Goal: Task Accomplishment & Management: Complete application form

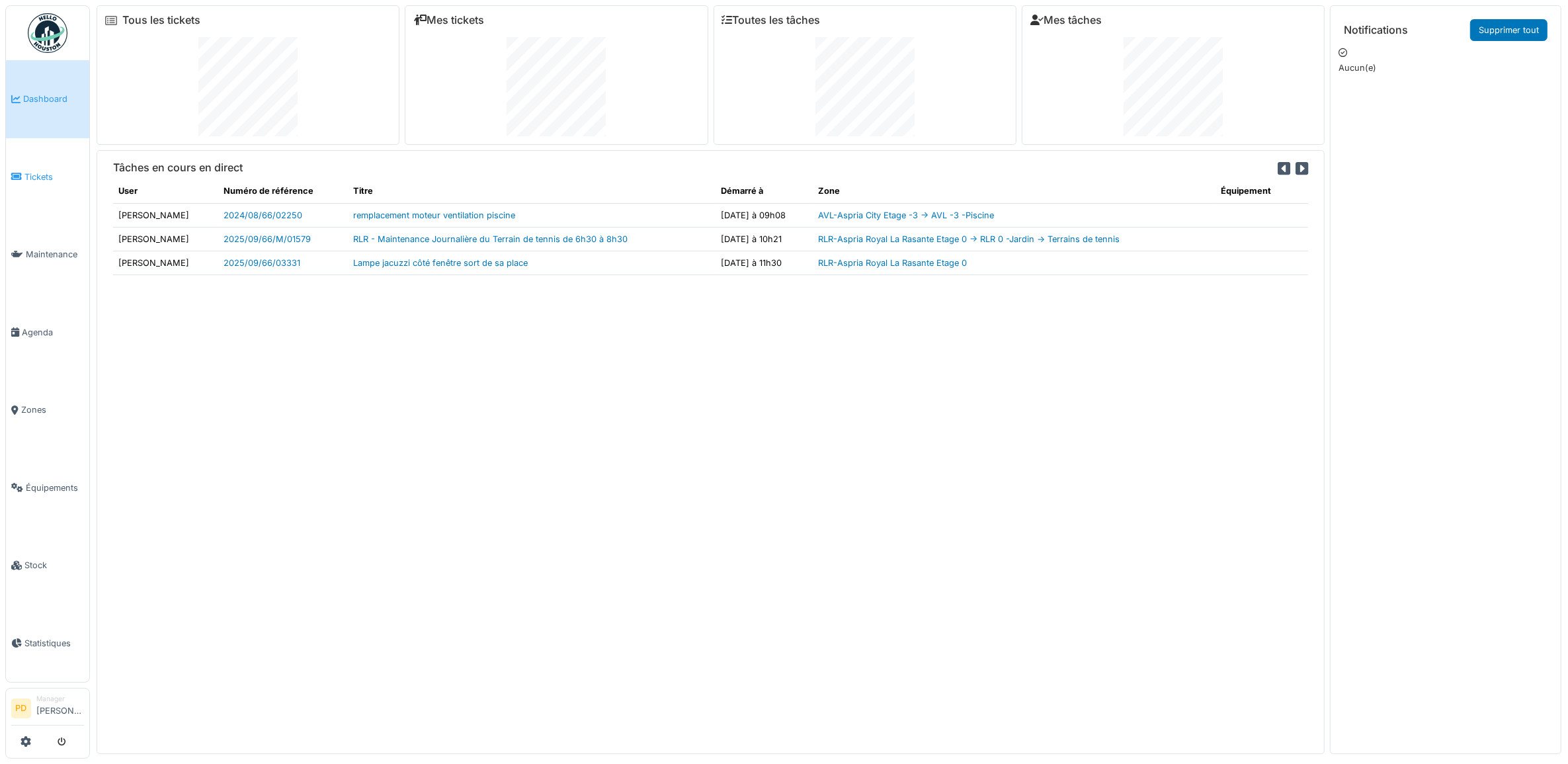
click at [51, 177] on span "Tickets" at bounding box center [54, 176] width 60 height 13
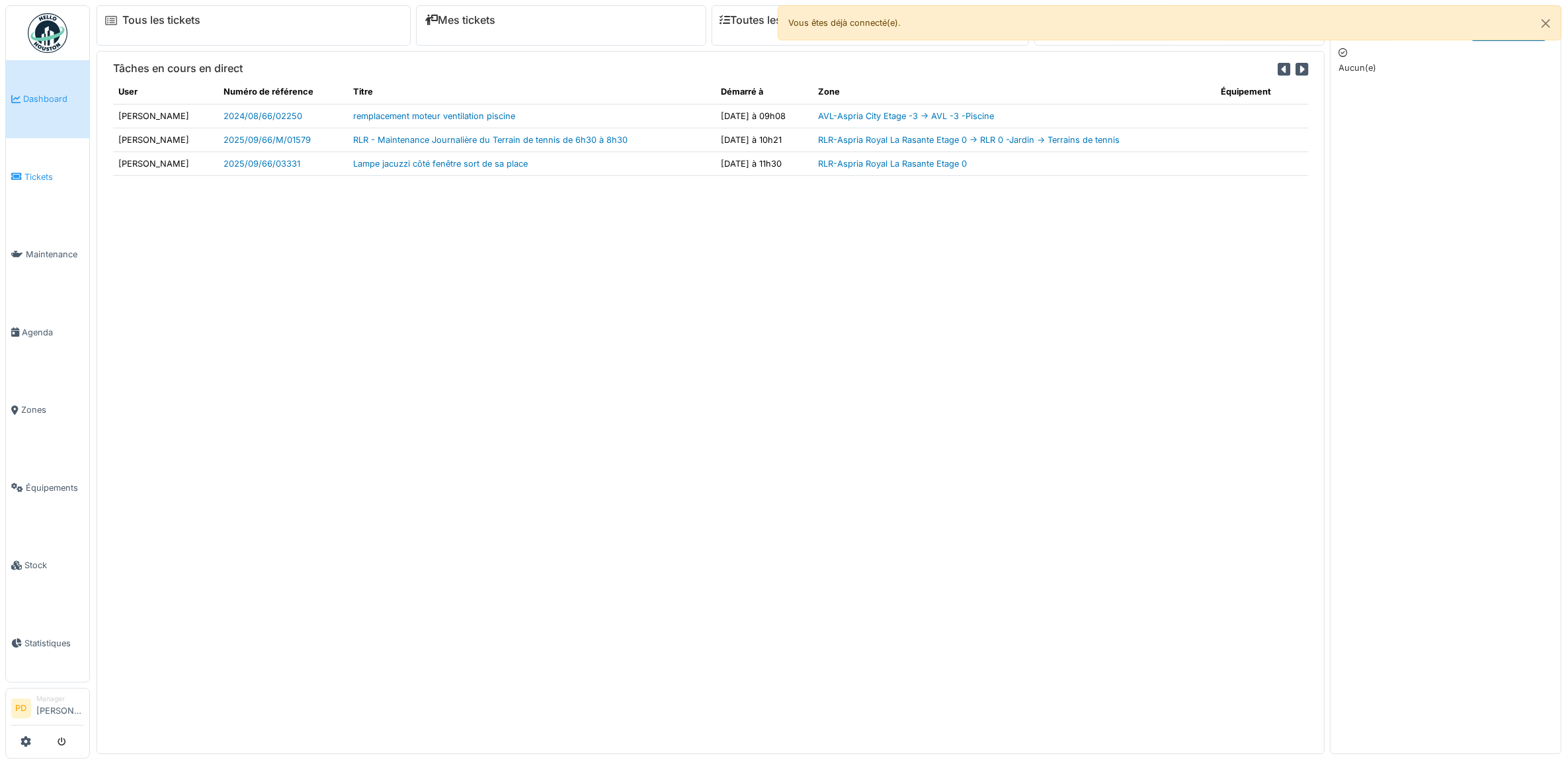
click at [28, 170] on span "Tickets" at bounding box center [54, 176] width 60 height 13
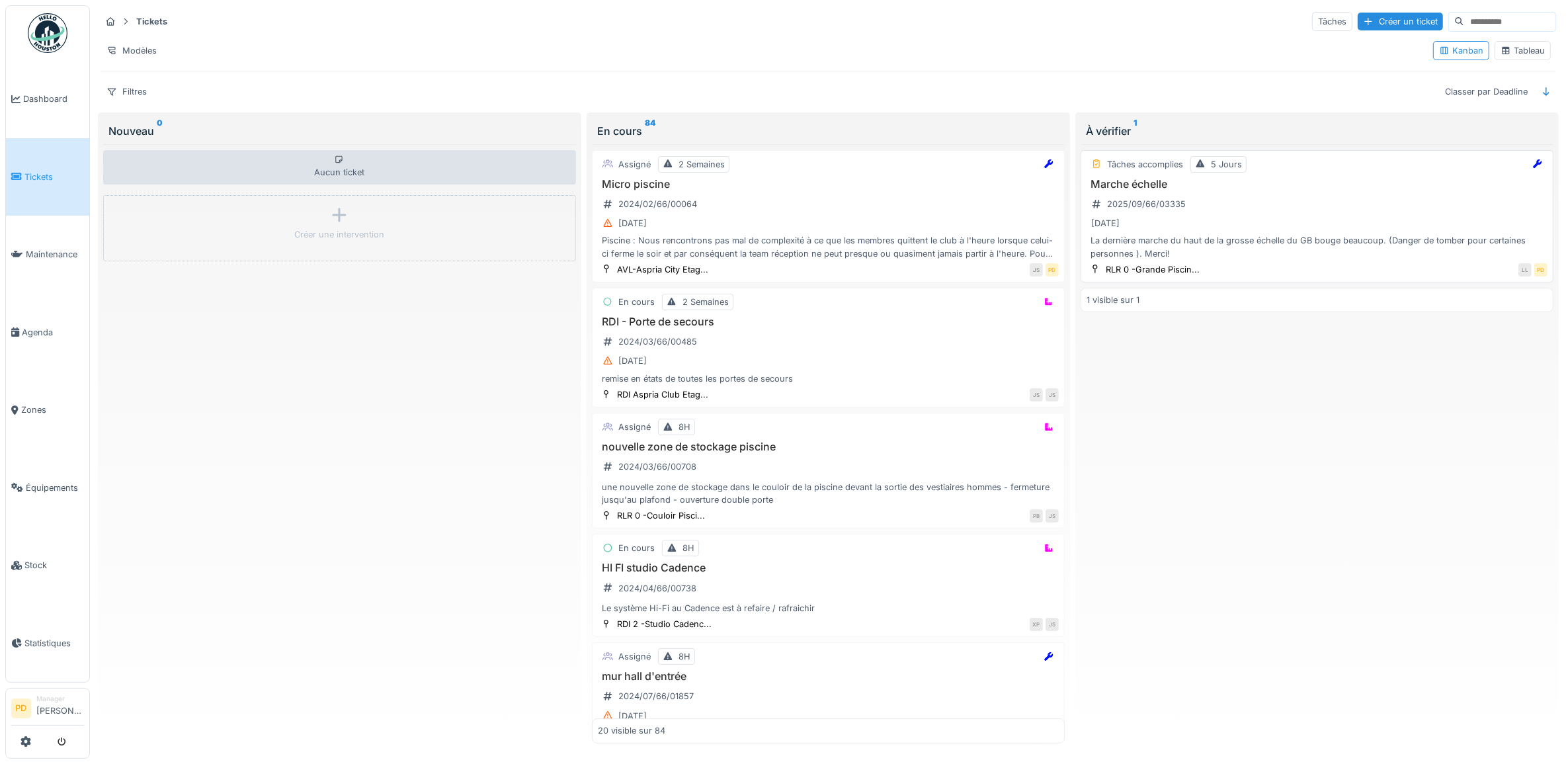
click at [1305, 197] on div "Marche échelle 2025/09/66/03335 03/09/2025 La dernière marche du haut de la gro…" at bounding box center [1317, 219] width 460 height 82
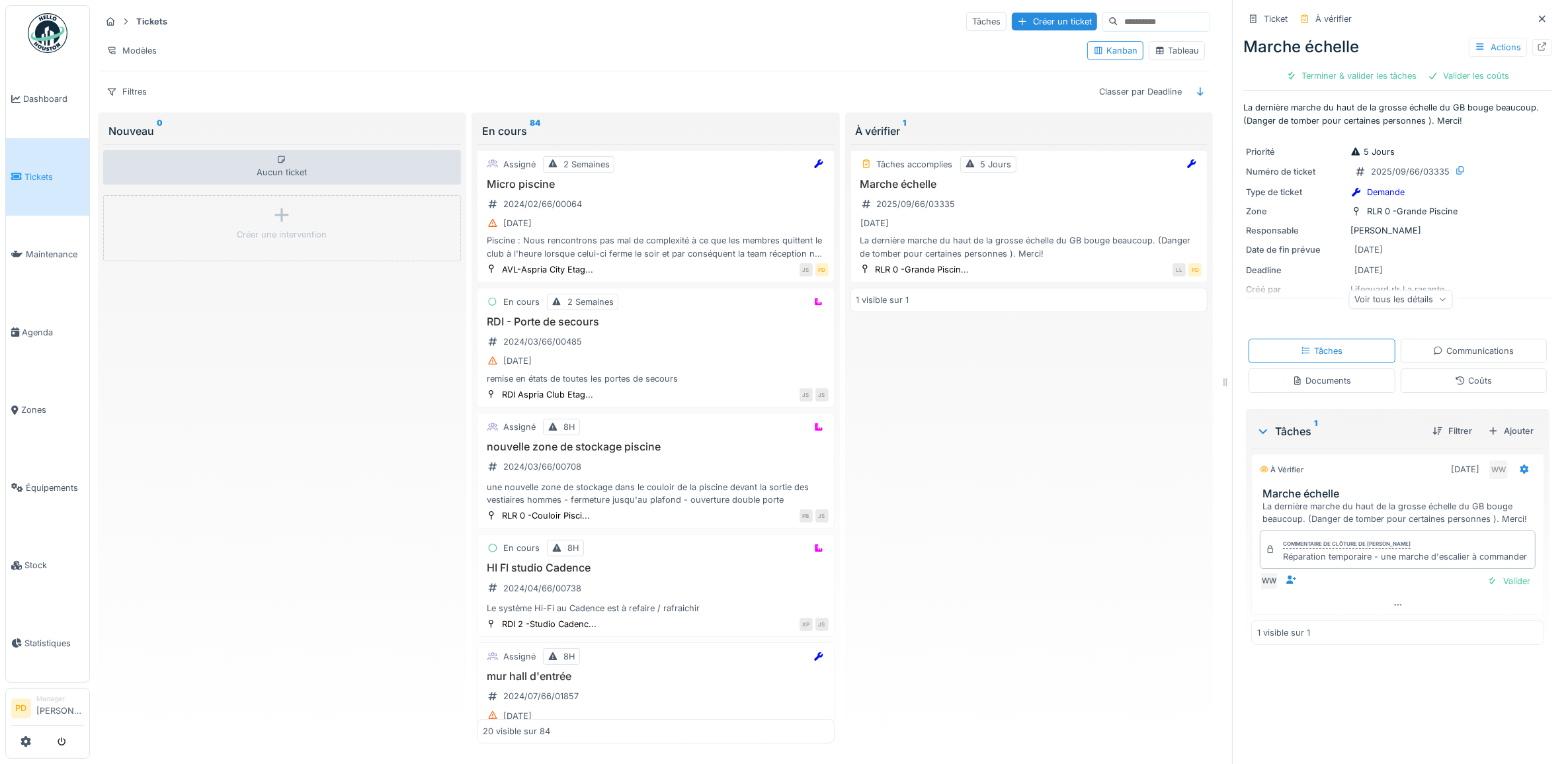
click at [24, 160] on link "Tickets" at bounding box center [47, 177] width 83 height 78
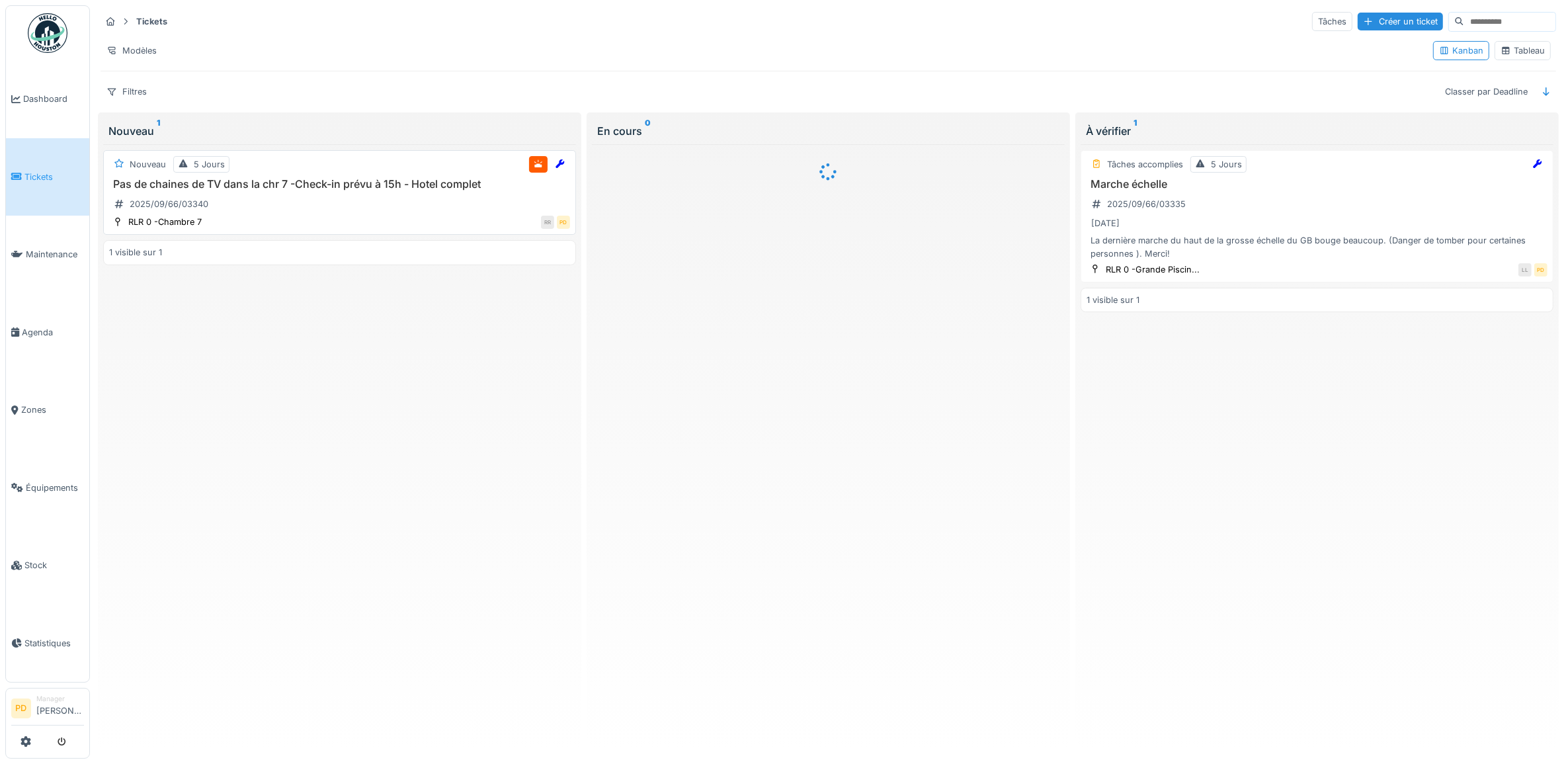
click at [388, 205] on div "Pas de chaines de TV dans la chr 7 -Check-in prévu à 15h - Hotel complet 2025/0…" at bounding box center [340, 196] width 460 height 37
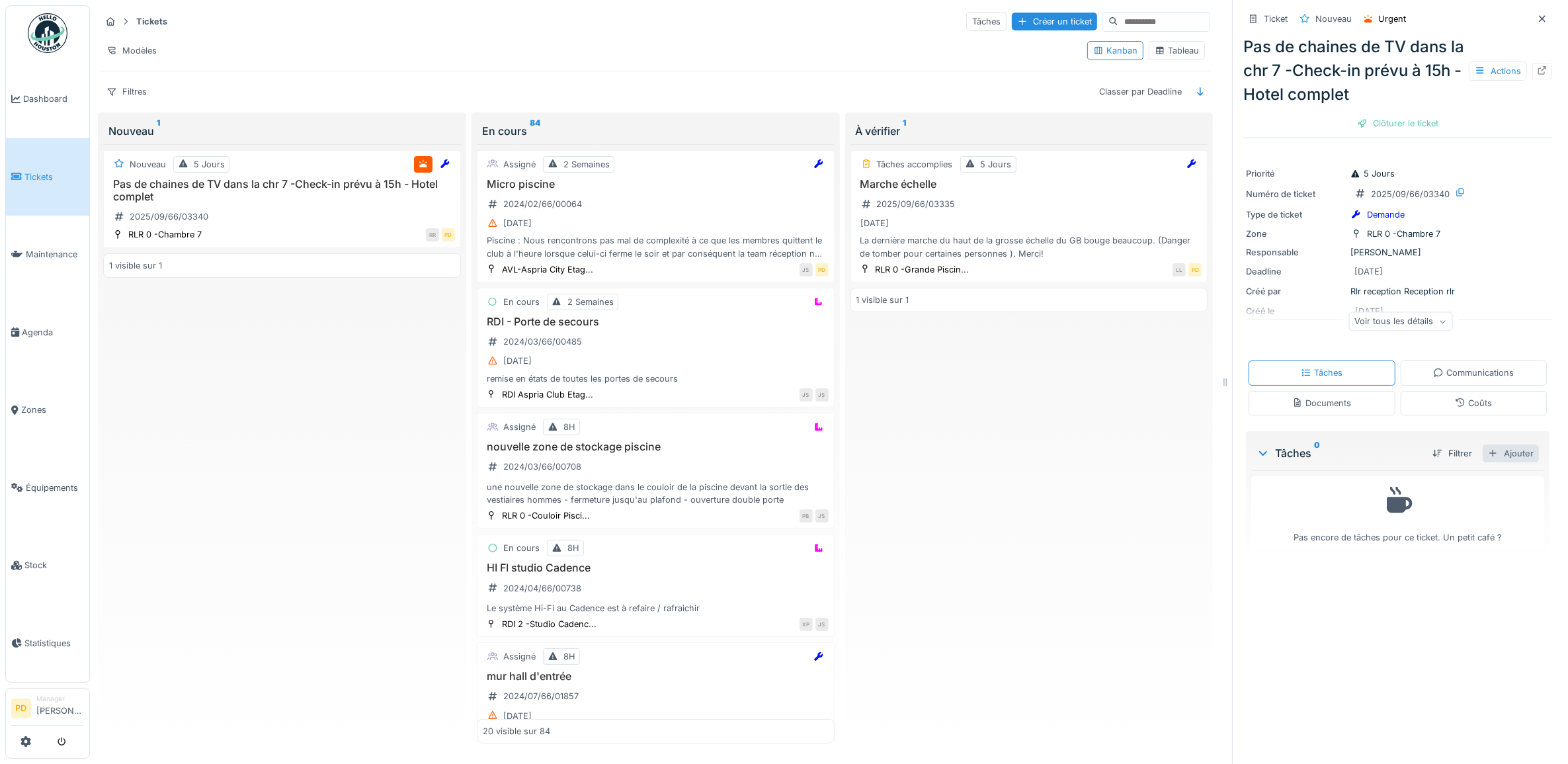
click at [1494, 451] on div "Ajouter" at bounding box center [1511, 453] width 56 height 17
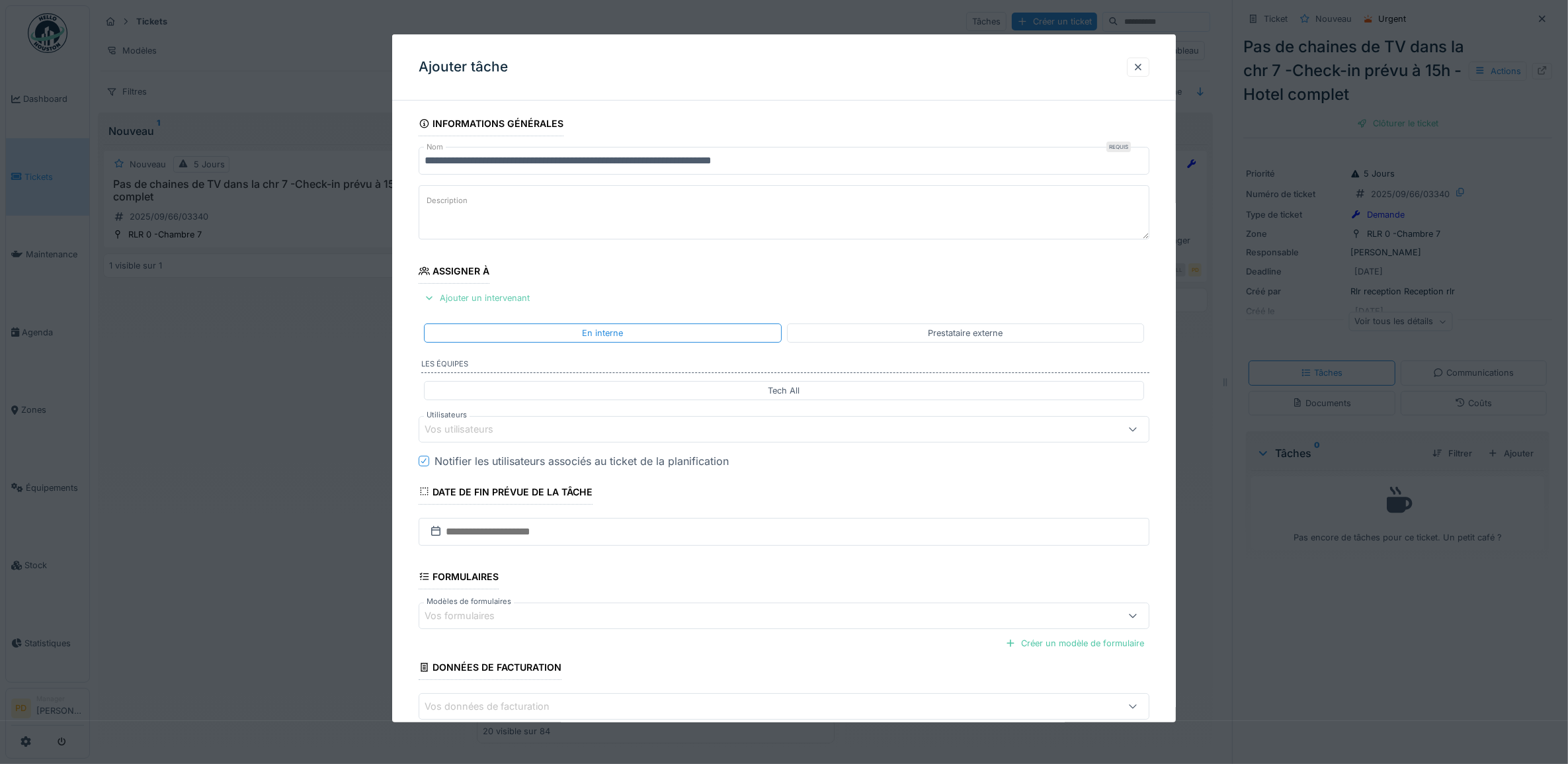
click at [524, 303] on div "Ajouter un intervenant" at bounding box center [477, 298] width 116 height 17
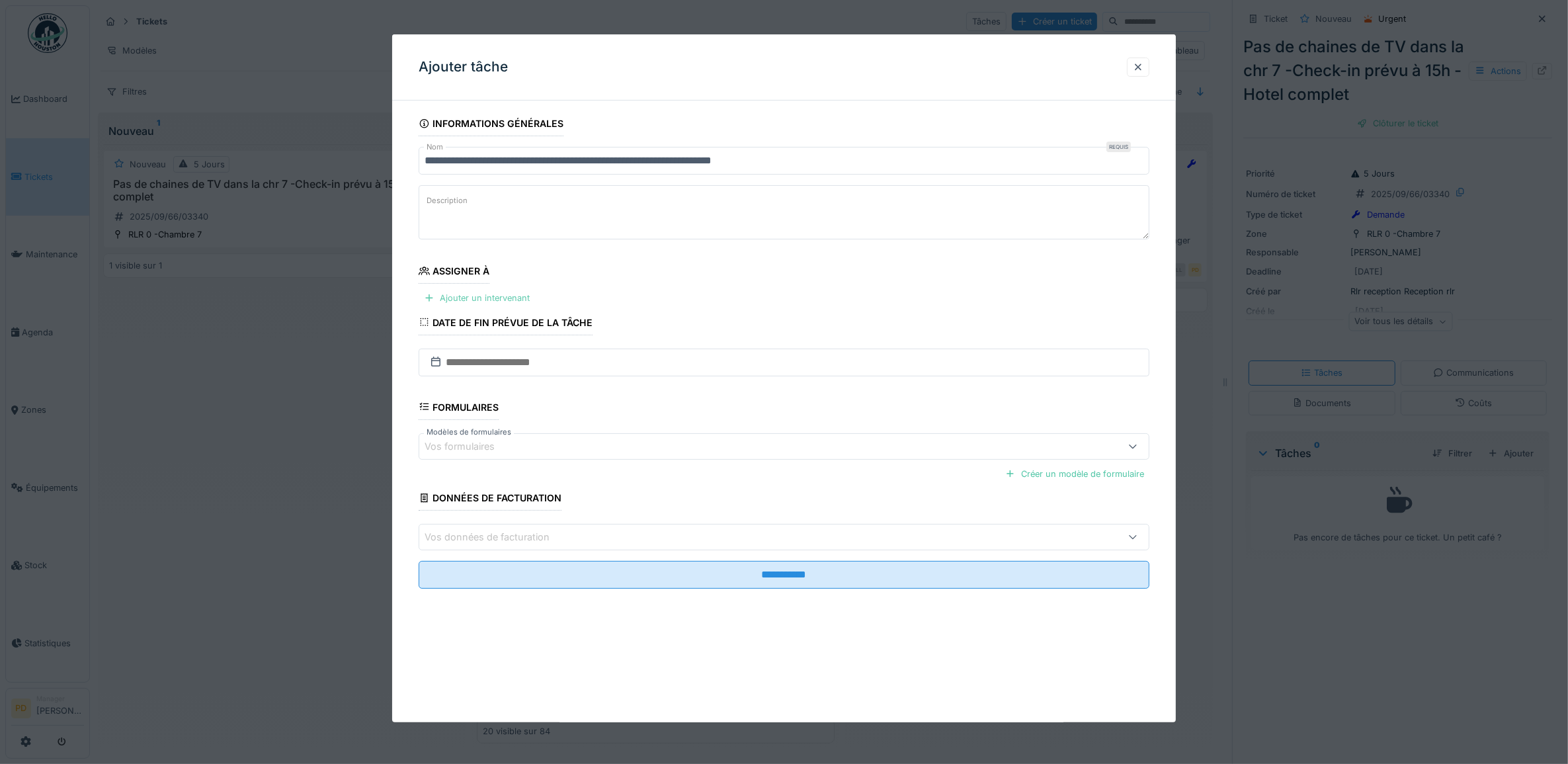
click at [503, 298] on div "Ajouter un intervenant" at bounding box center [477, 298] width 116 height 17
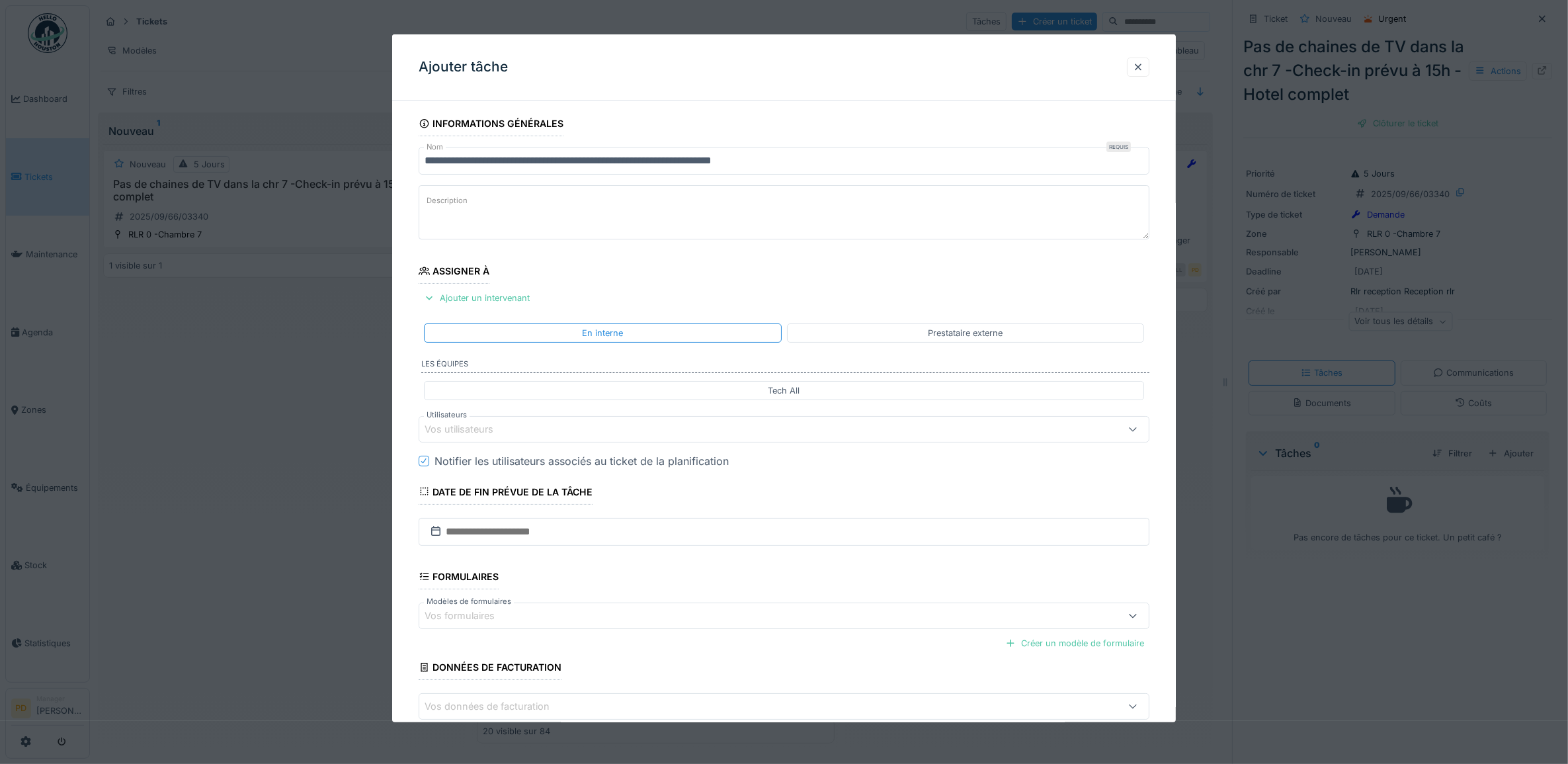
click at [488, 428] on div "Vos utilisateurs" at bounding box center [468, 428] width 87 height 15
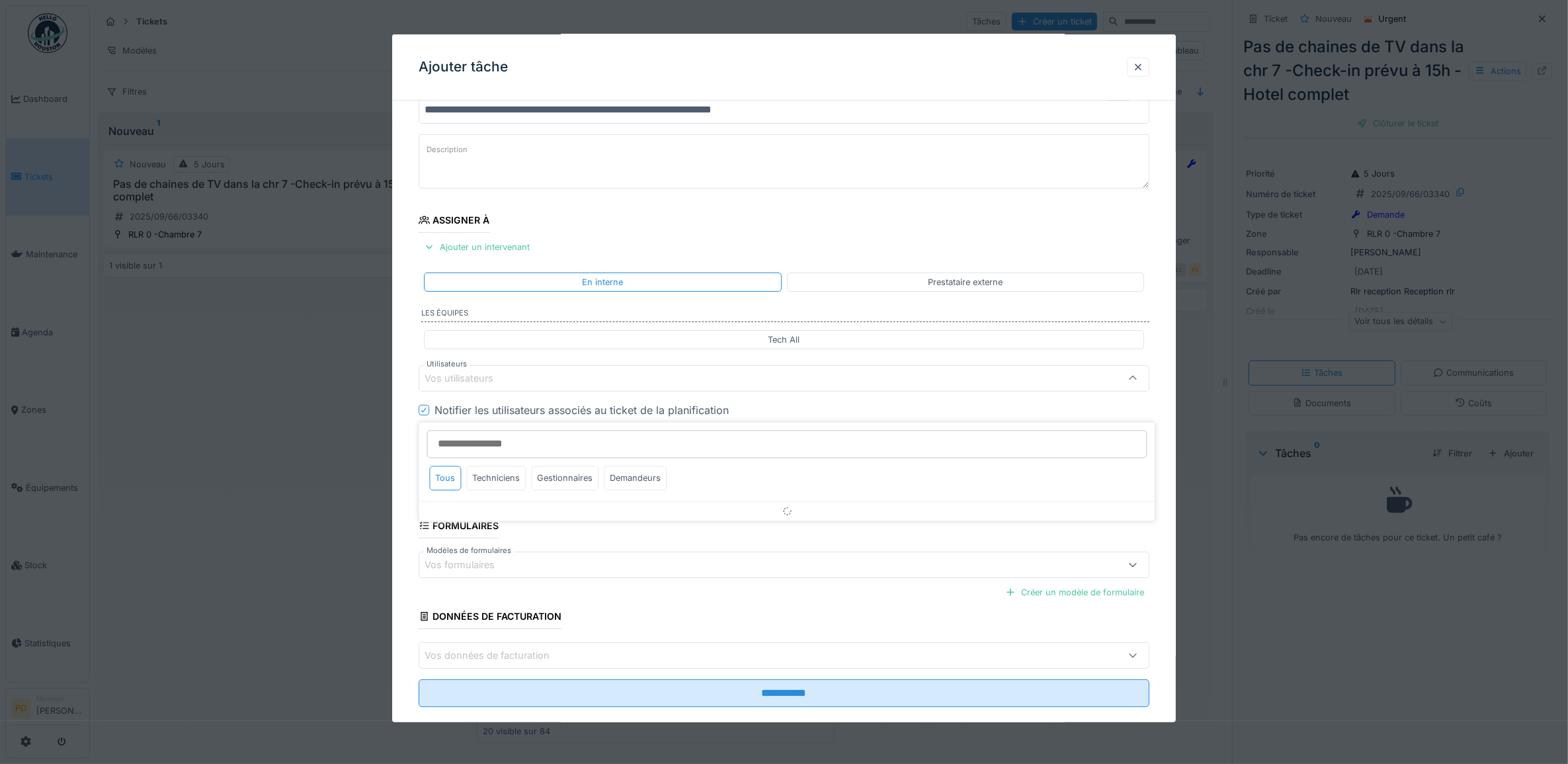
scroll to position [53, 0]
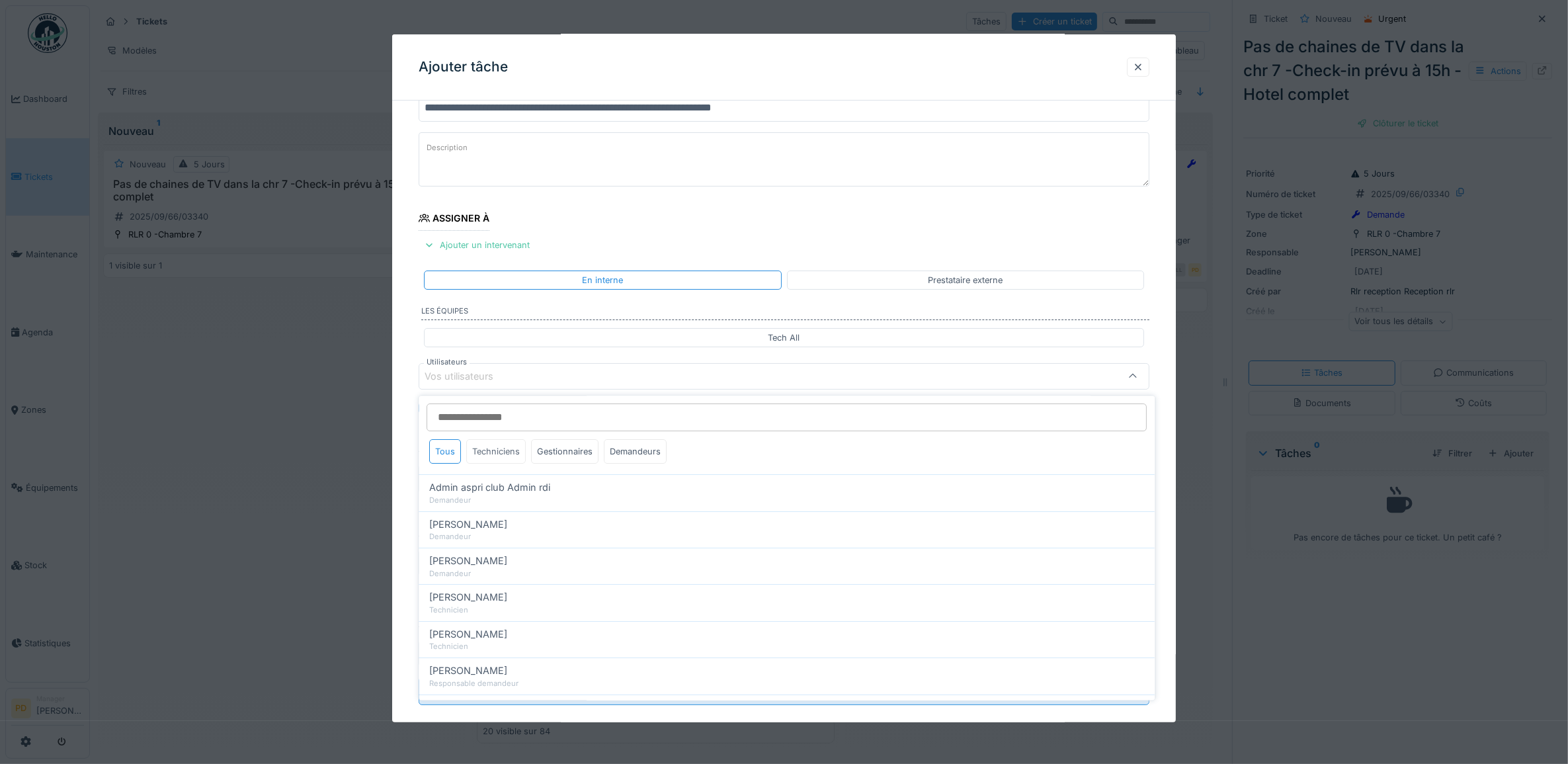
click at [492, 455] on div "Techniciens" at bounding box center [497, 452] width 60 height 24
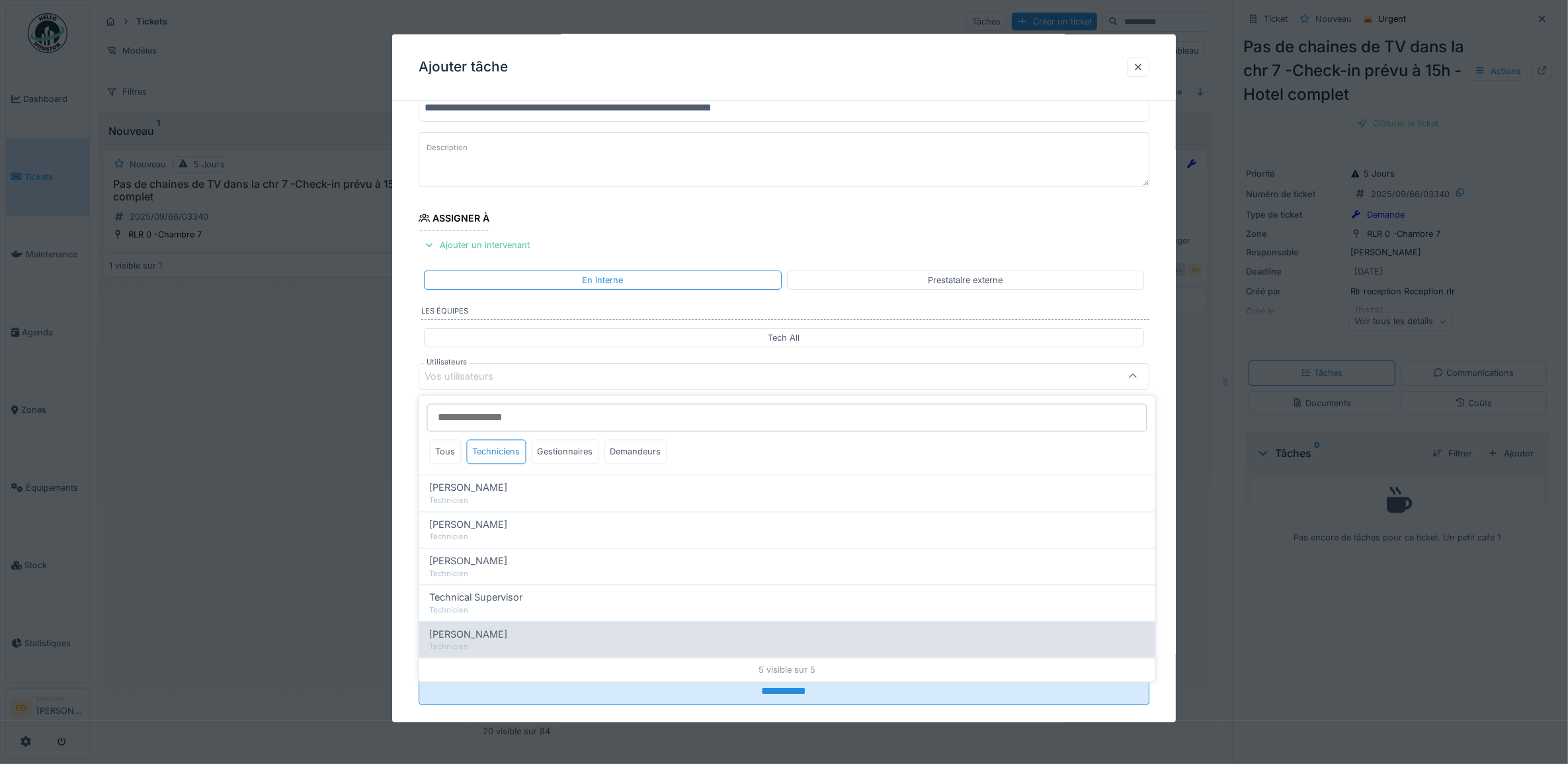
click at [508, 638] on span "[PERSON_NAME]" at bounding box center [468, 633] width 78 height 15
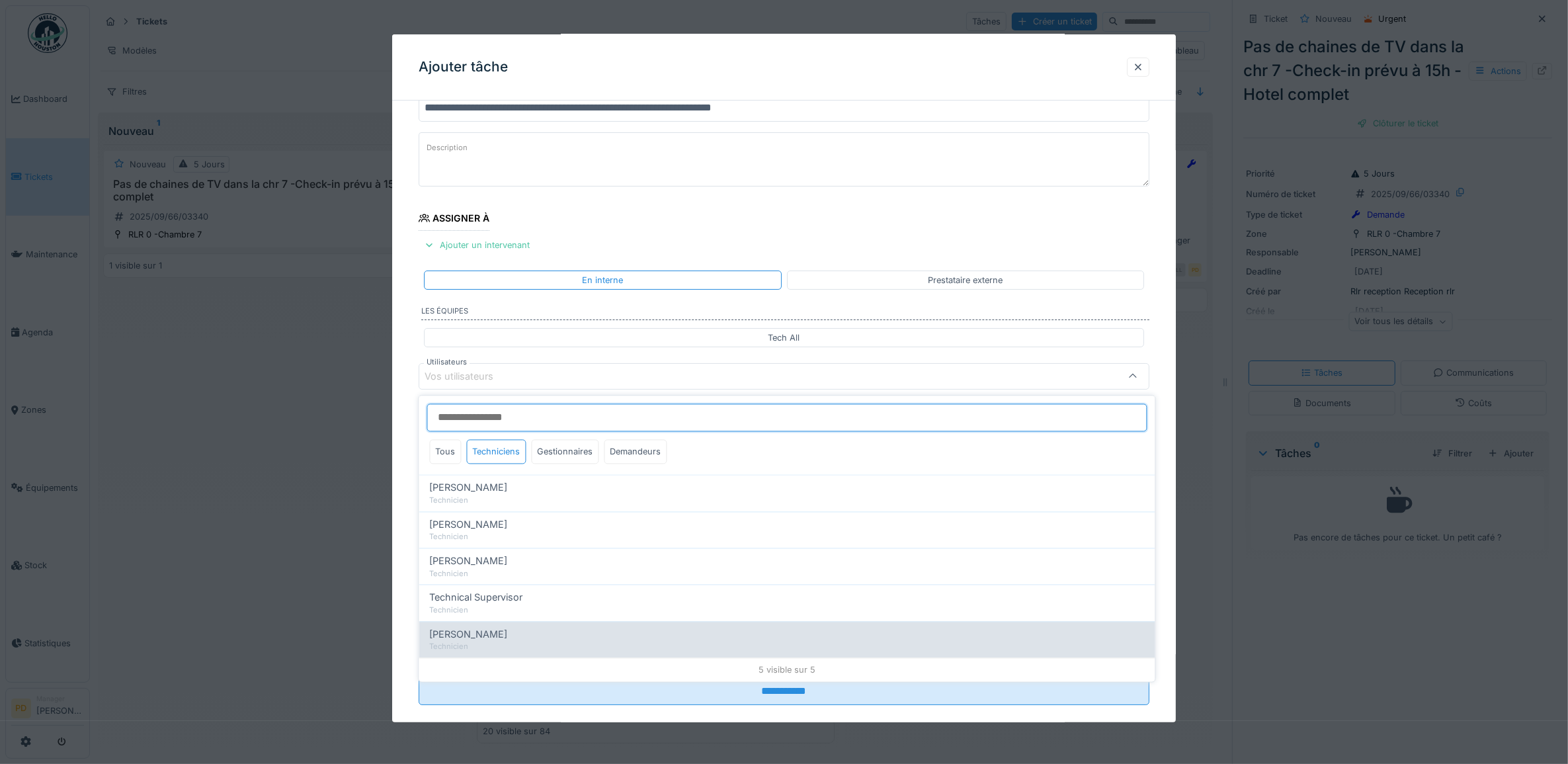
type input "****"
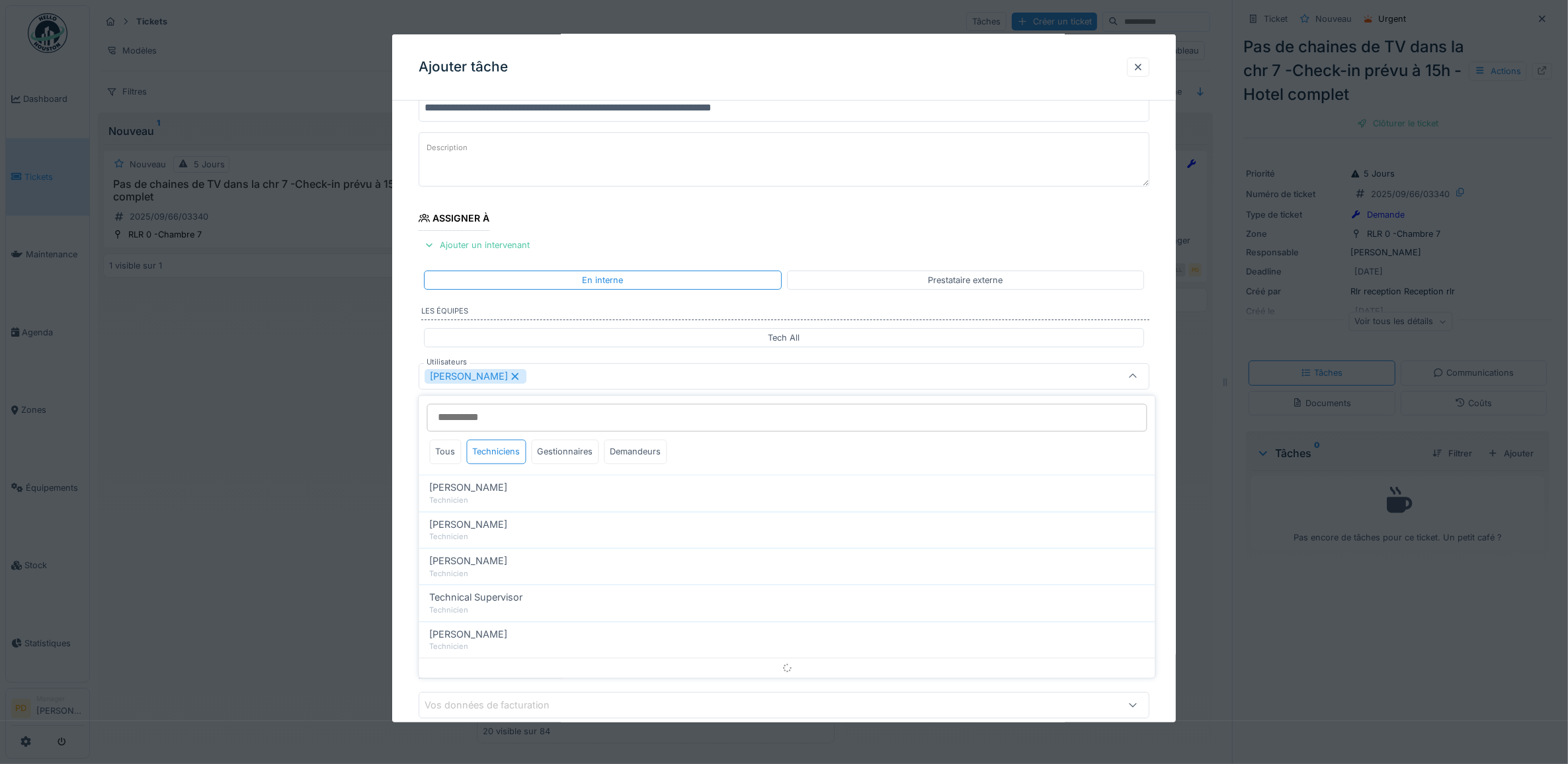
click at [415, 392] on div "**********" at bounding box center [784, 426] width 784 height 735
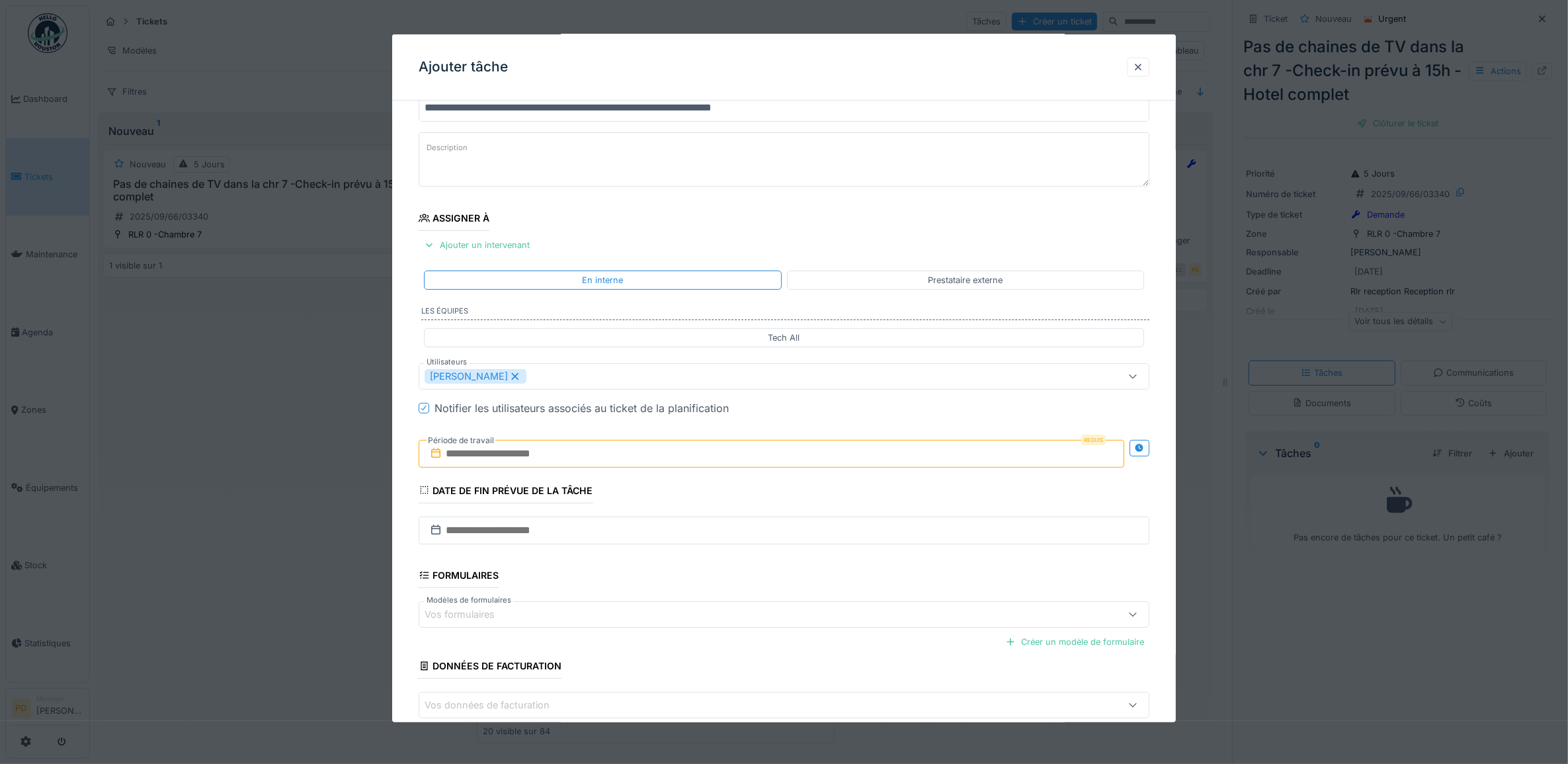
drag, startPoint x: 485, startPoint y: 445, endPoint x: 506, endPoint y: 460, distance: 25.8
click at [487, 448] on label "Période de travail" at bounding box center [460, 440] width 69 height 15
click at [508, 463] on input "text" at bounding box center [772, 454] width 706 height 28
click at [757, 543] on div "3" at bounding box center [753, 540] width 17 height 19
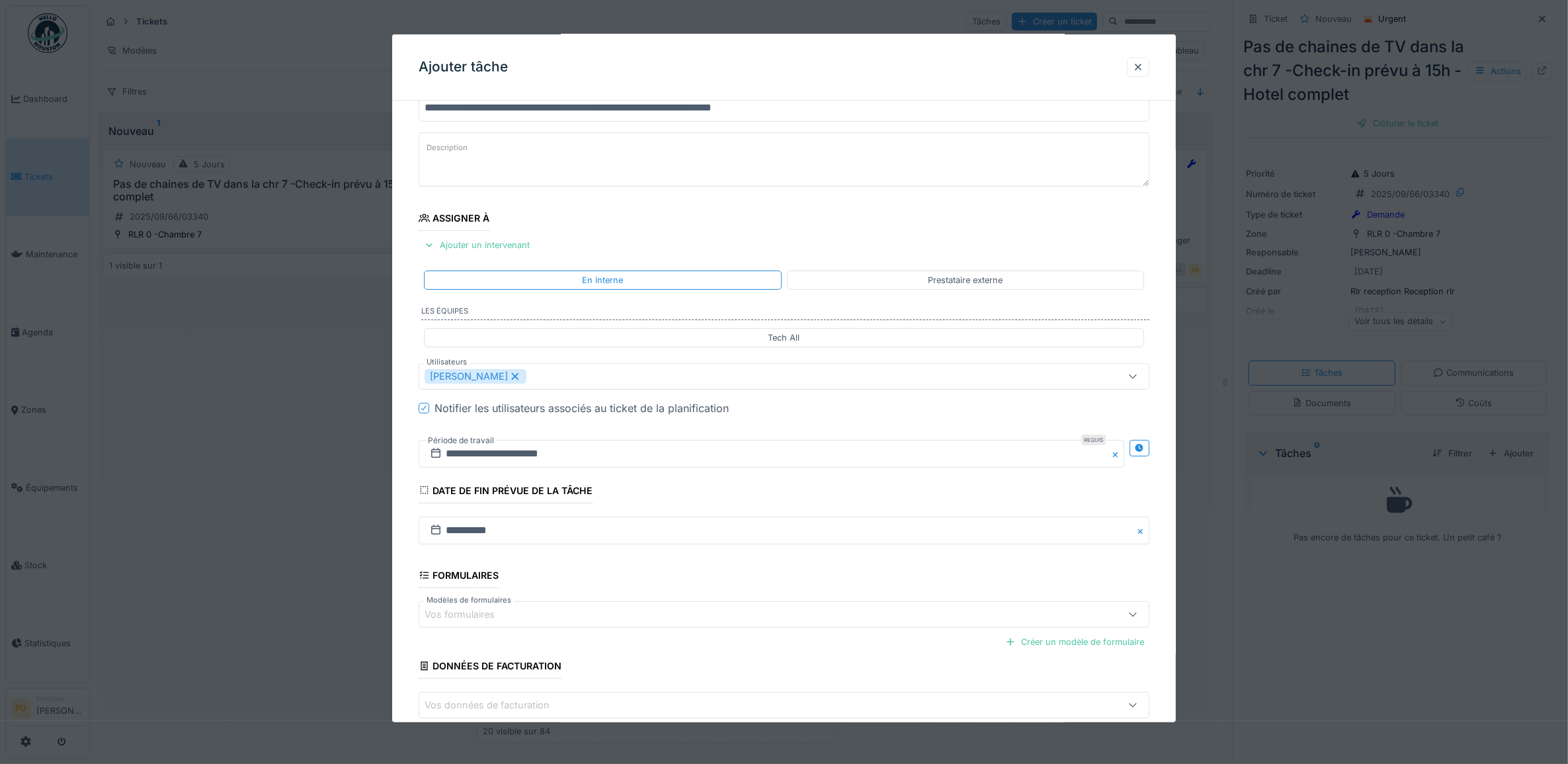
scroll to position [127, 0]
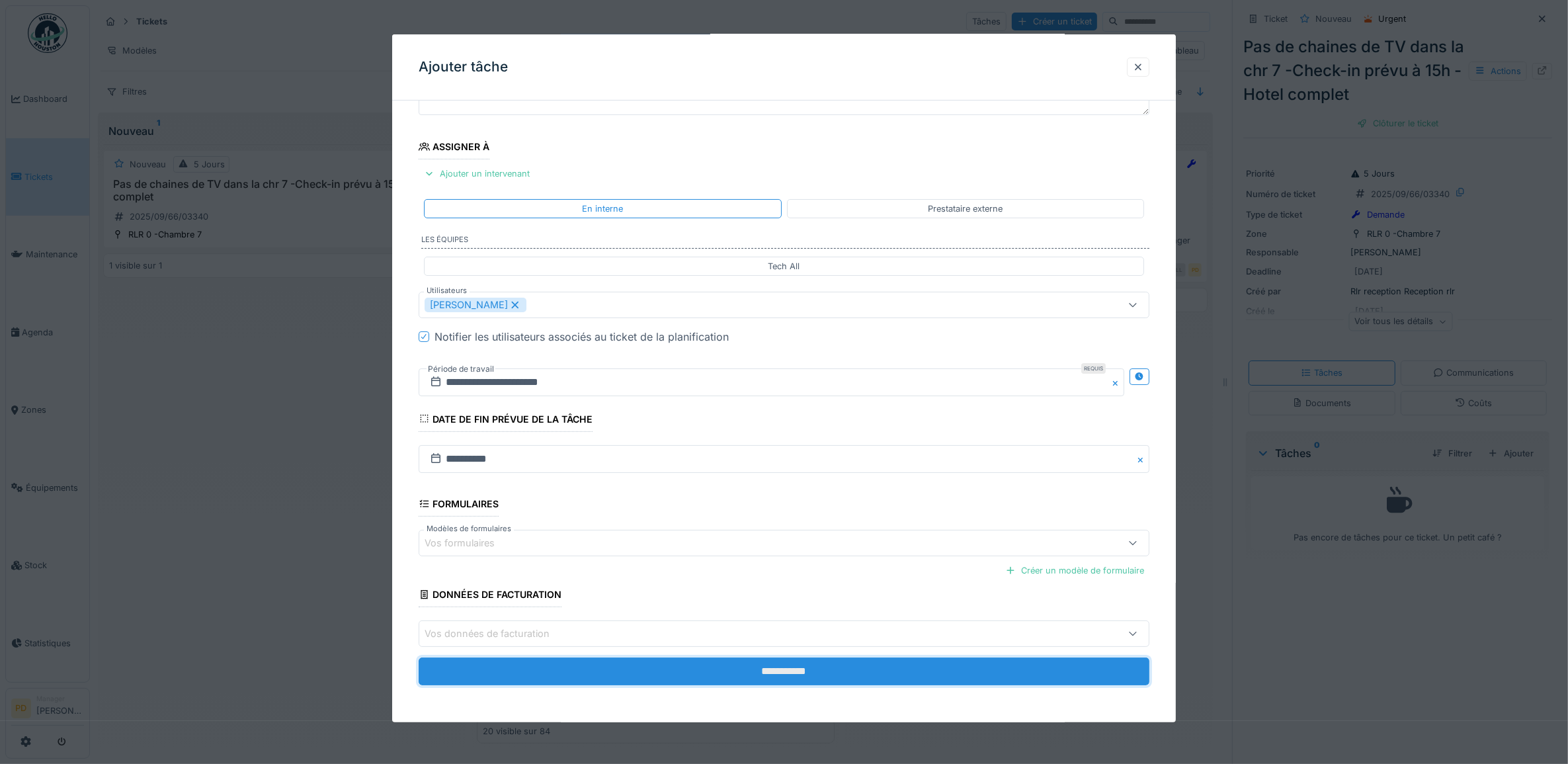
click at [812, 670] on input "**********" at bounding box center [784, 671] width 731 height 28
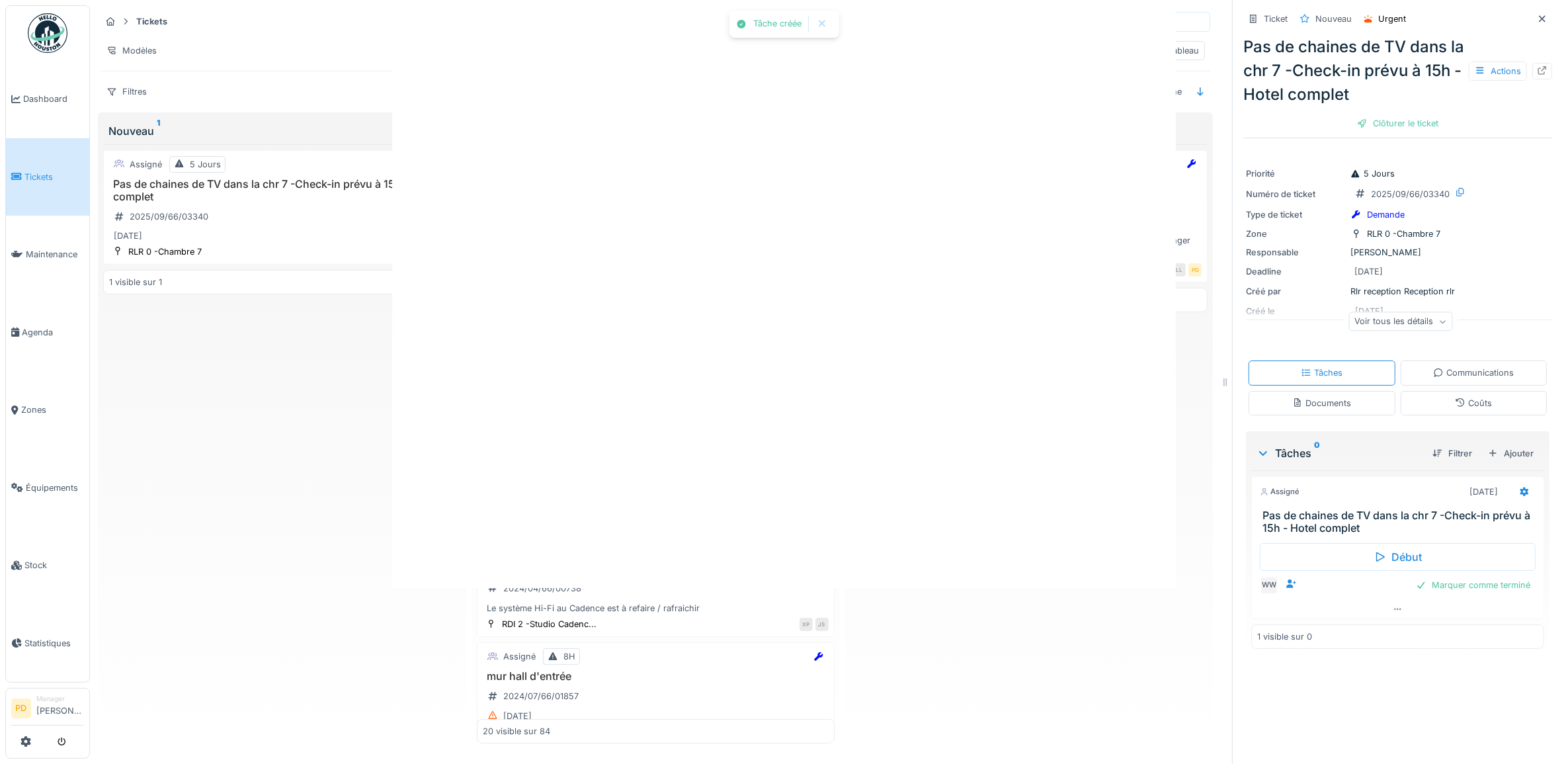
scroll to position [0, 0]
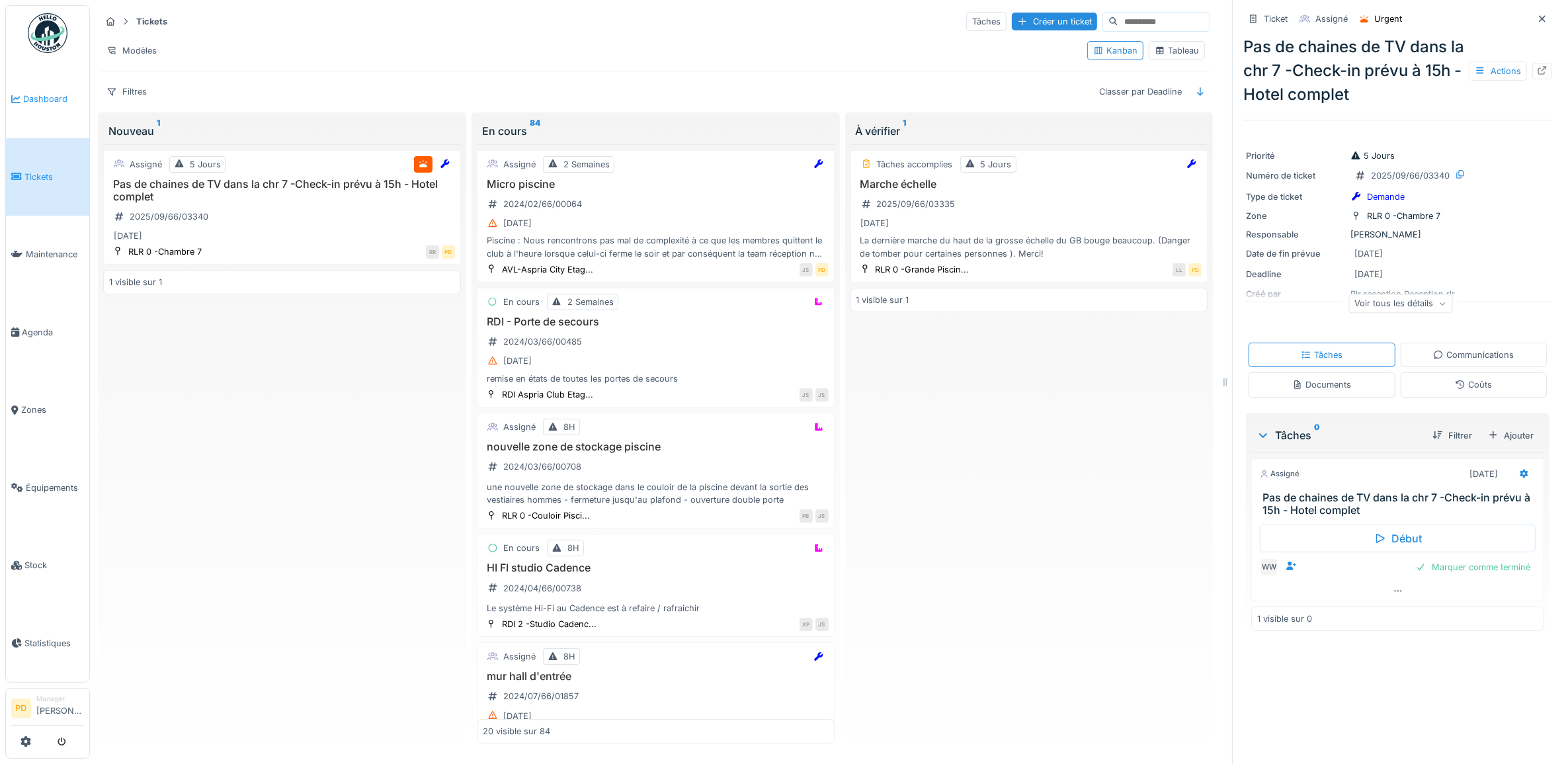
click at [30, 91] on link "Dashboard" at bounding box center [47, 99] width 83 height 78
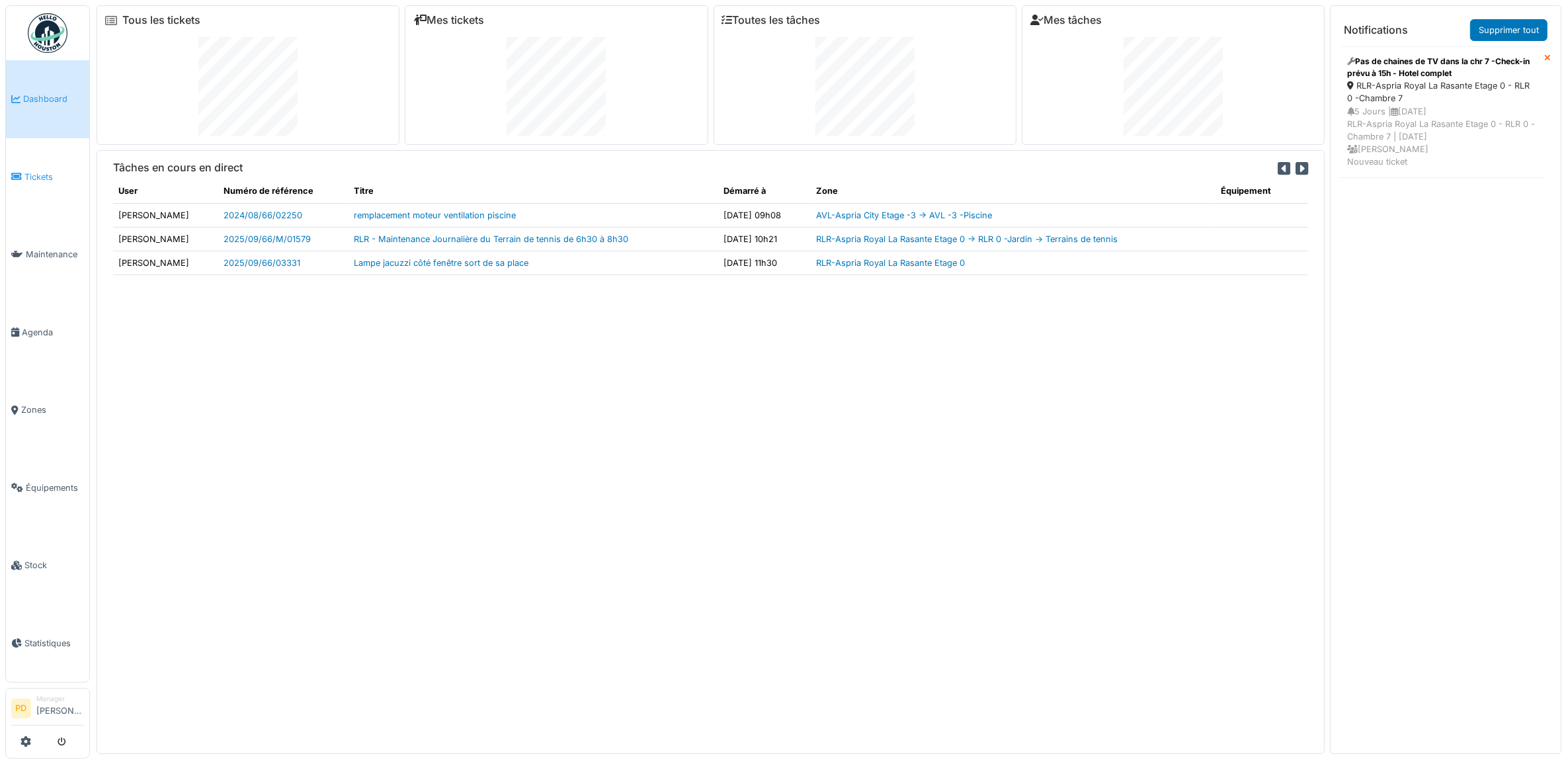
click at [38, 170] on span "Tickets" at bounding box center [54, 176] width 60 height 13
click at [43, 170] on span "Tickets" at bounding box center [54, 176] width 60 height 13
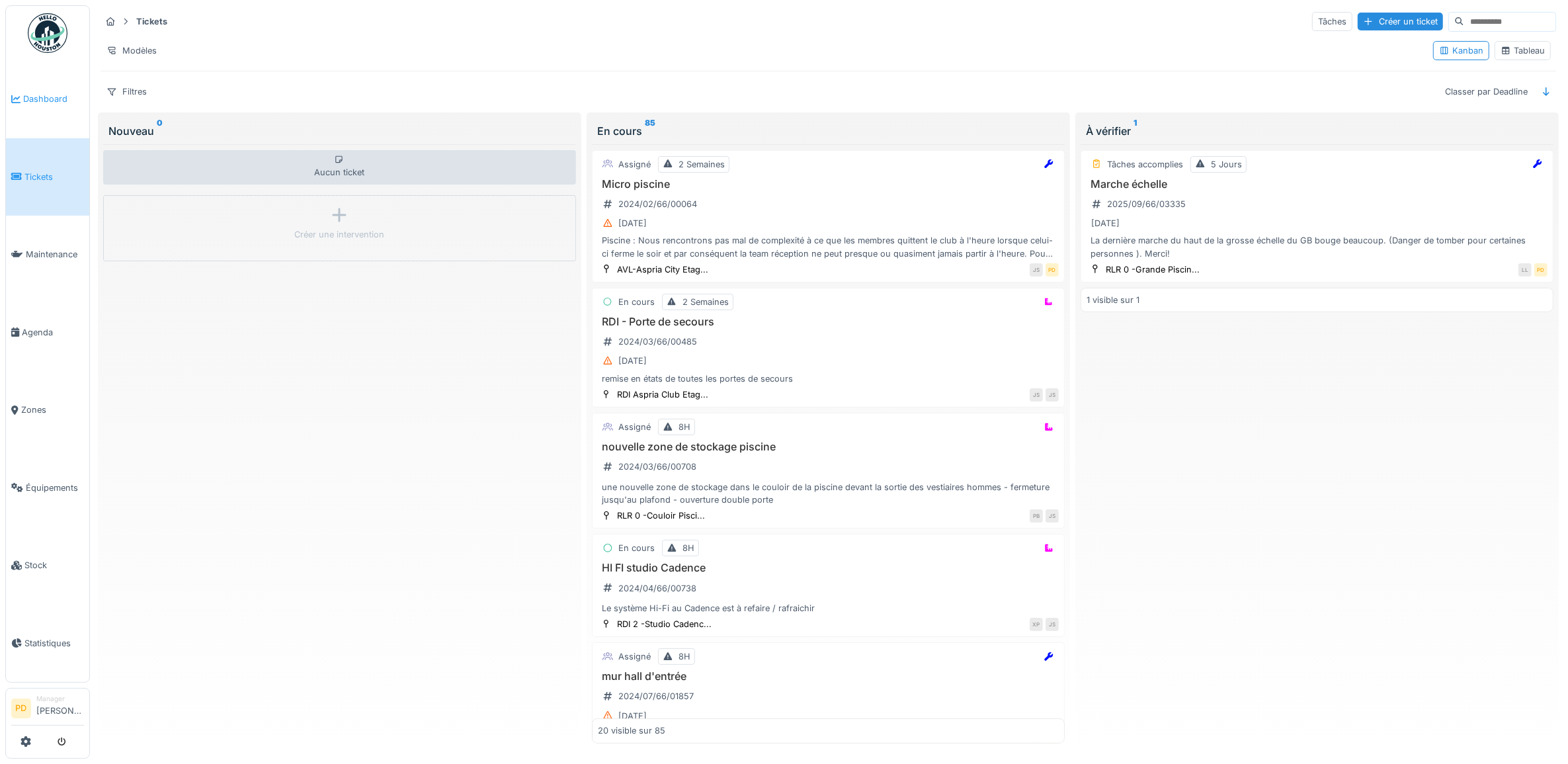
click at [42, 98] on span "Dashboard" at bounding box center [53, 99] width 61 height 13
